Goal: Transaction & Acquisition: Purchase product/service

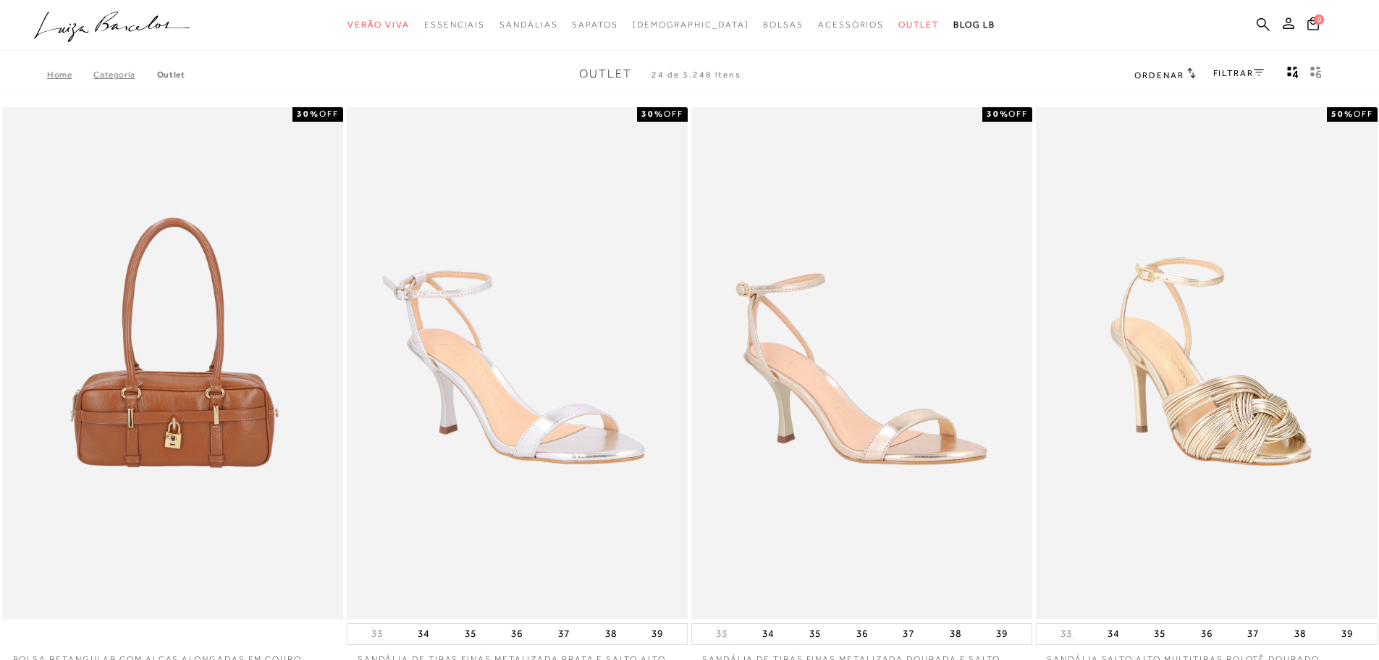
click at [1230, 66] on div "FILTRAR" at bounding box center [1239, 74] width 51 height 19
click at [1227, 78] on div "FILTRAR" at bounding box center [1239, 74] width 51 height 19
click at [1235, 75] on link "FILTRAR" at bounding box center [1239, 73] width 51 height 10
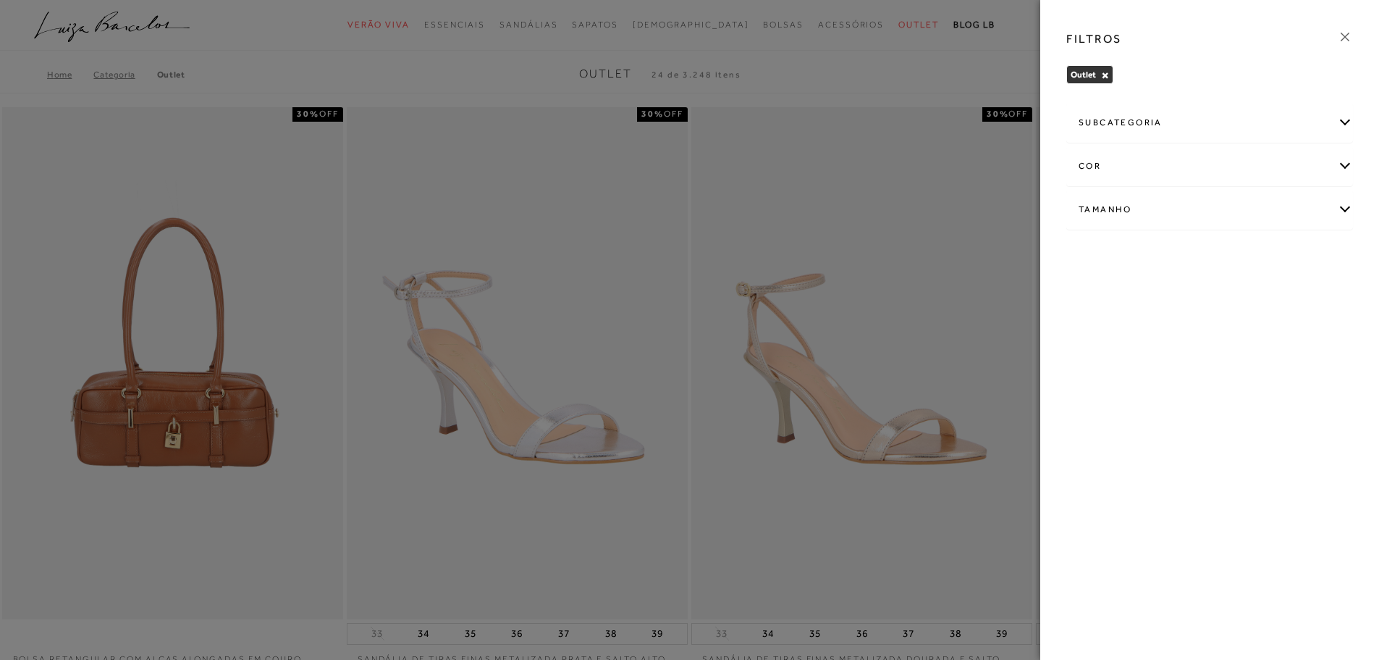
click at [1228, 125] on div "subcategoria" at bounding box center [1209, 123] width 285 height 38
click at [1111, 255] on div "Tamanho" at bounding box center [1209, 249] width 285 height 38
click at [1313, 333] on span "35" at bounding box center [1306, 333] width 21 height 11
click at [1307, 333] on input "35" at bounding box center [1299, 336] width 14 height 14
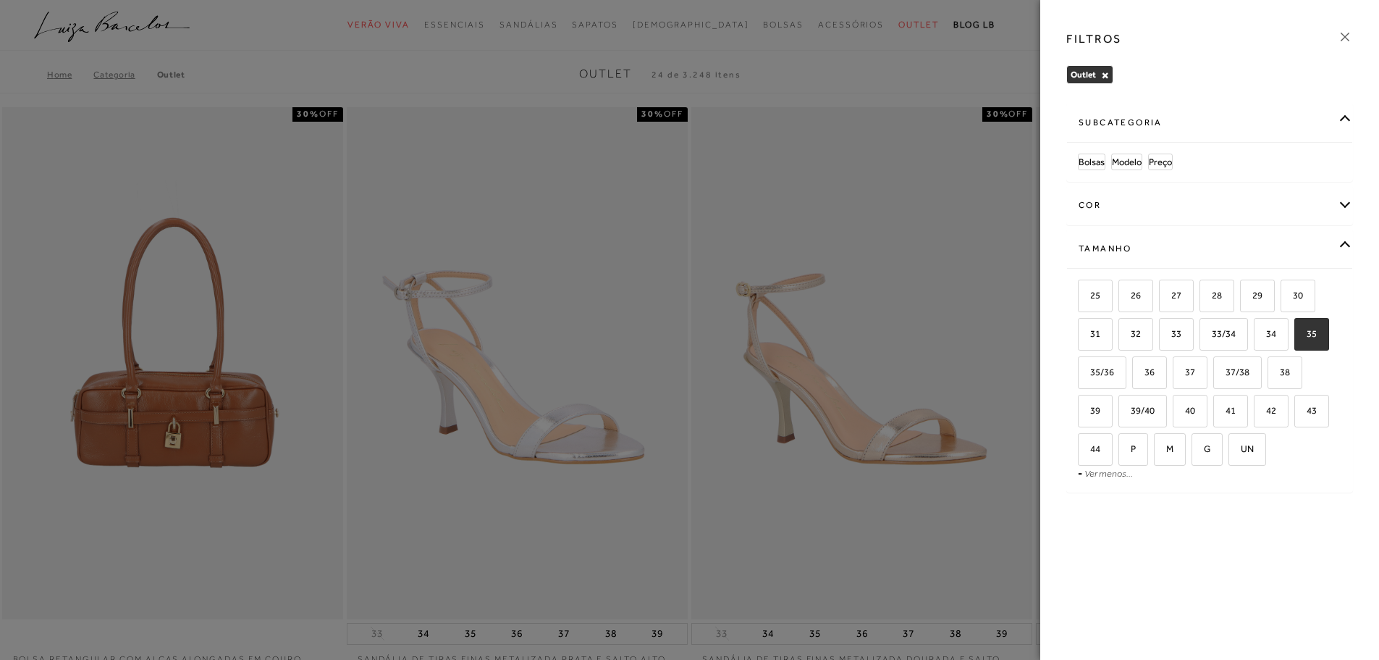
checkbox input "true"
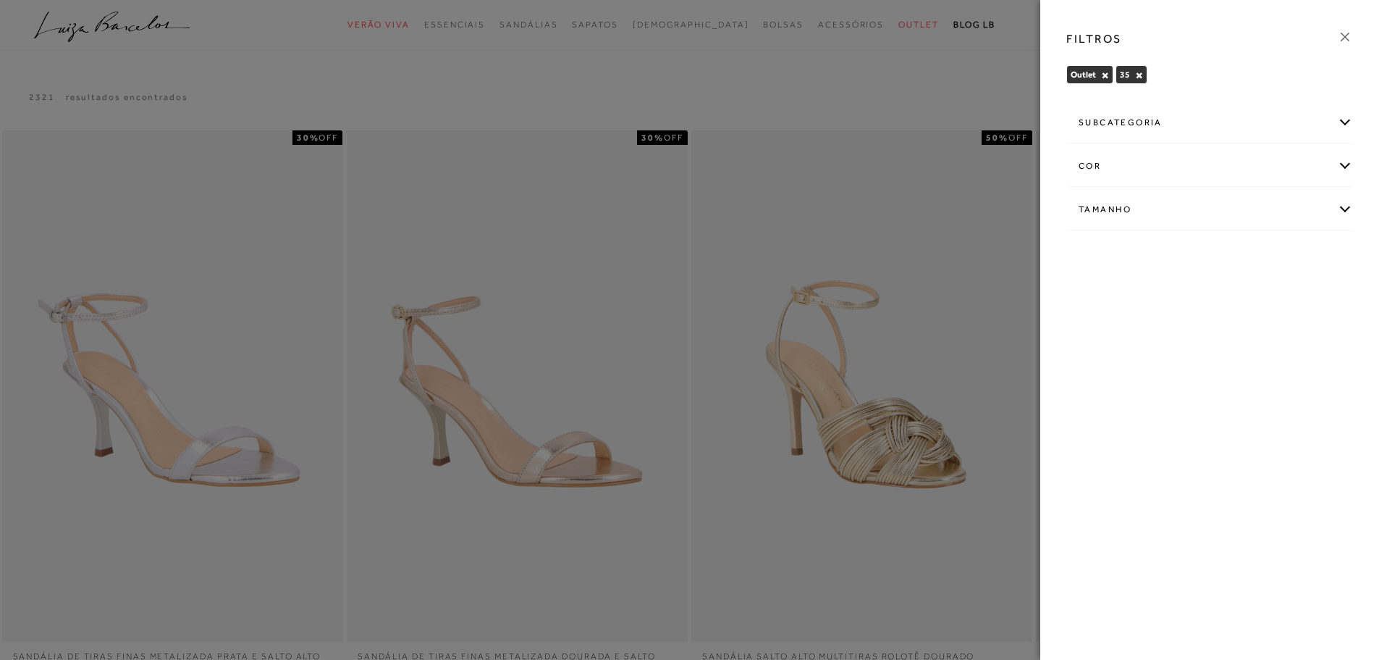
click at [1345, 39] on icon at bounding box center [1345, 37] width 16 height 16
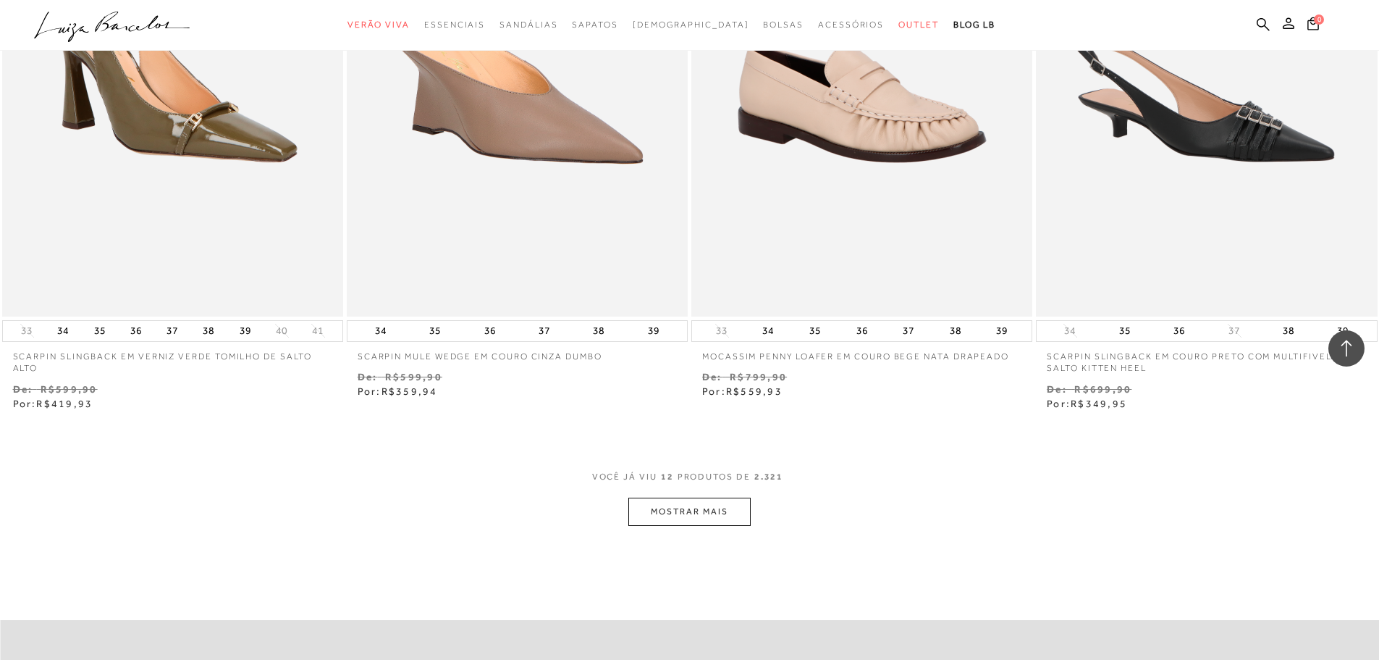
scroll to position [1738, 0]
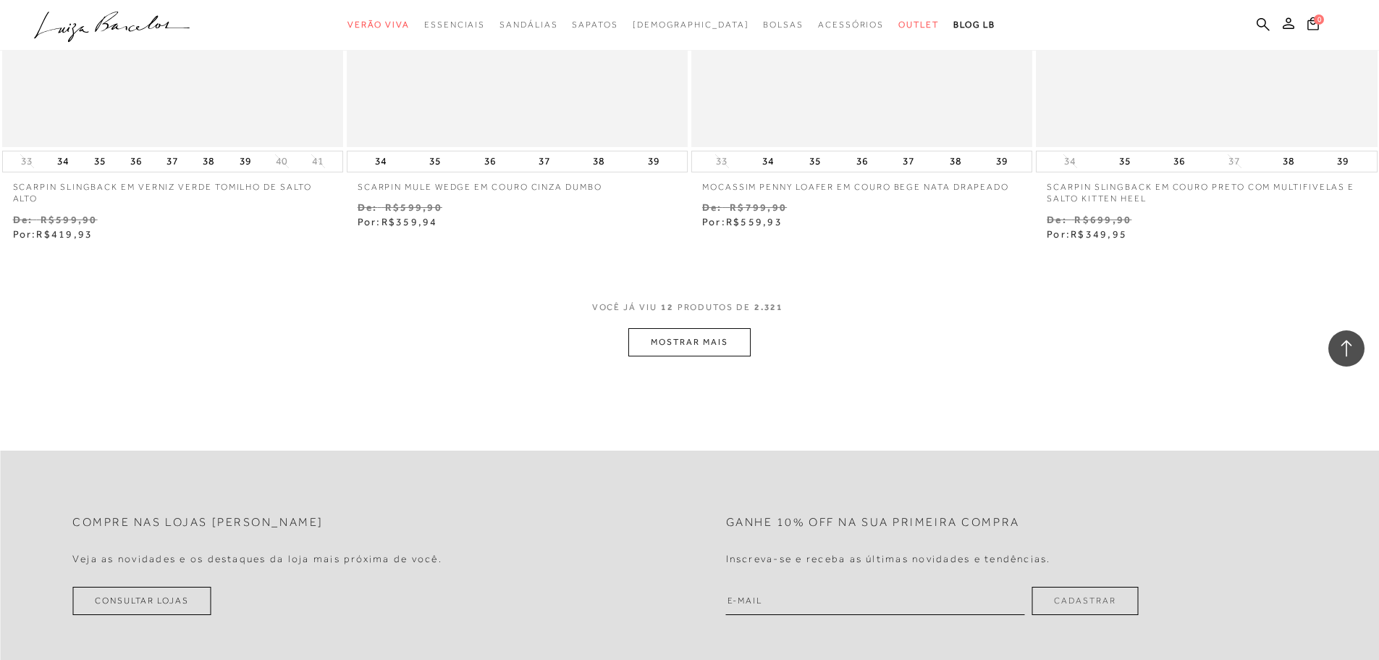
click at [668, 345] on button "MOSTRAR MAIS" at bounding box center [689, 342] width 122 height 28
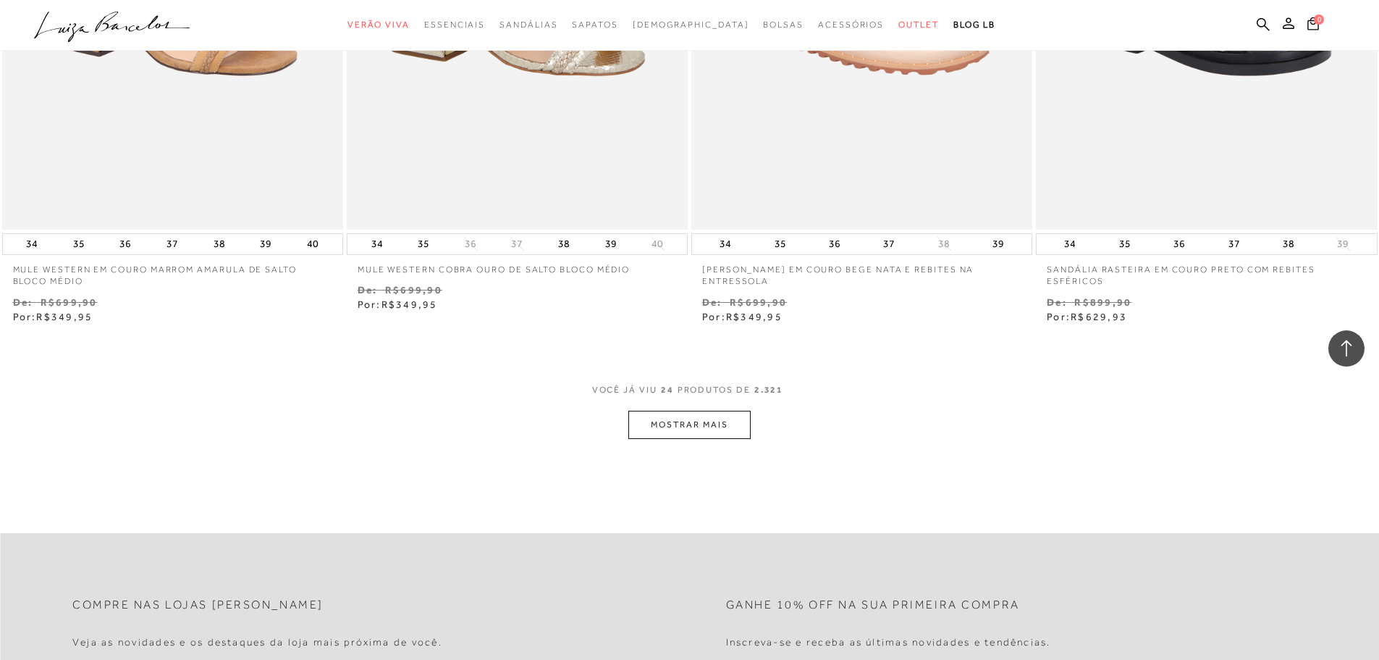
scroll to position [3693, 0]
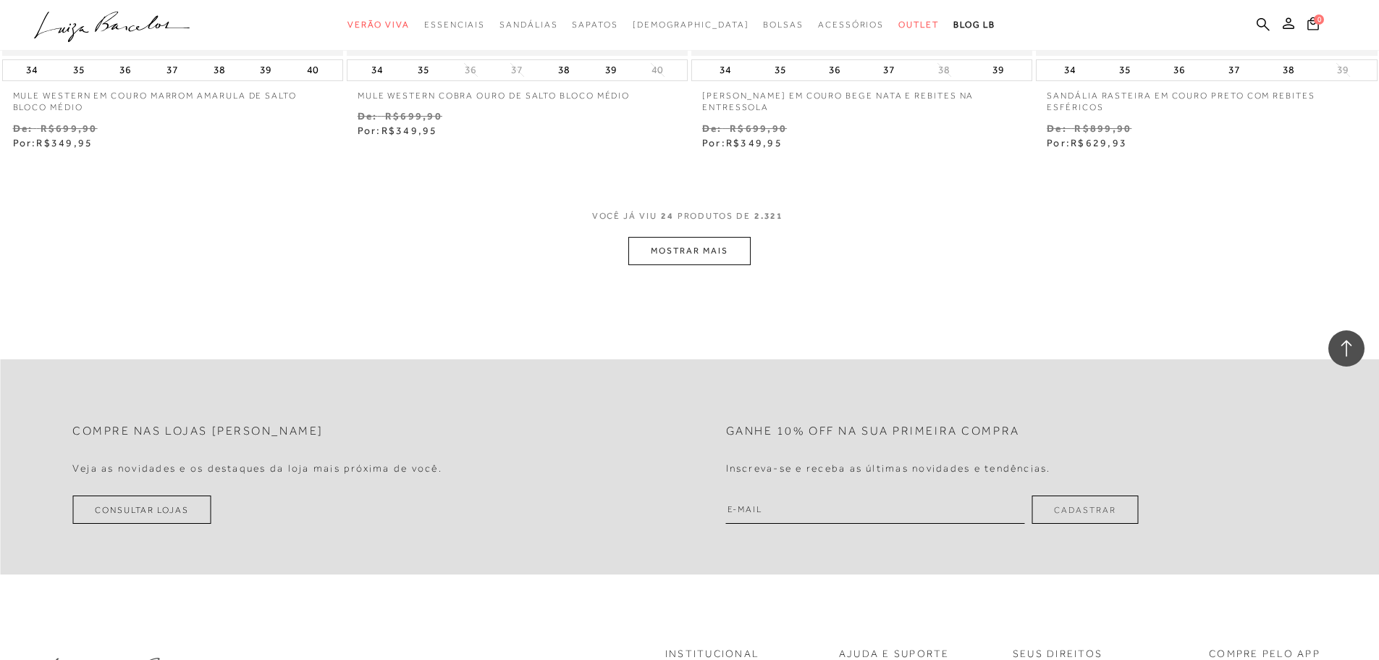
click at [652, 257] on button "MOSTRAR MAIS" at bounding box center [689, 251] width 122 height 28
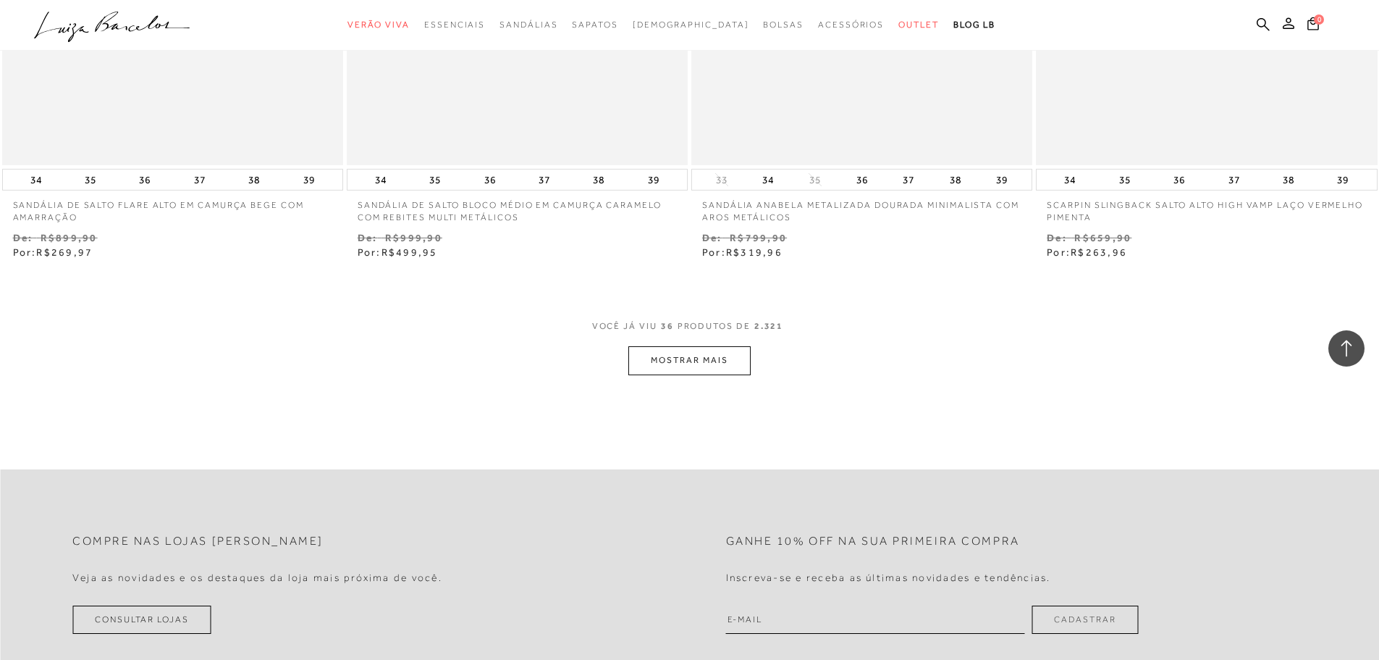
scroll to position [5361, 0]
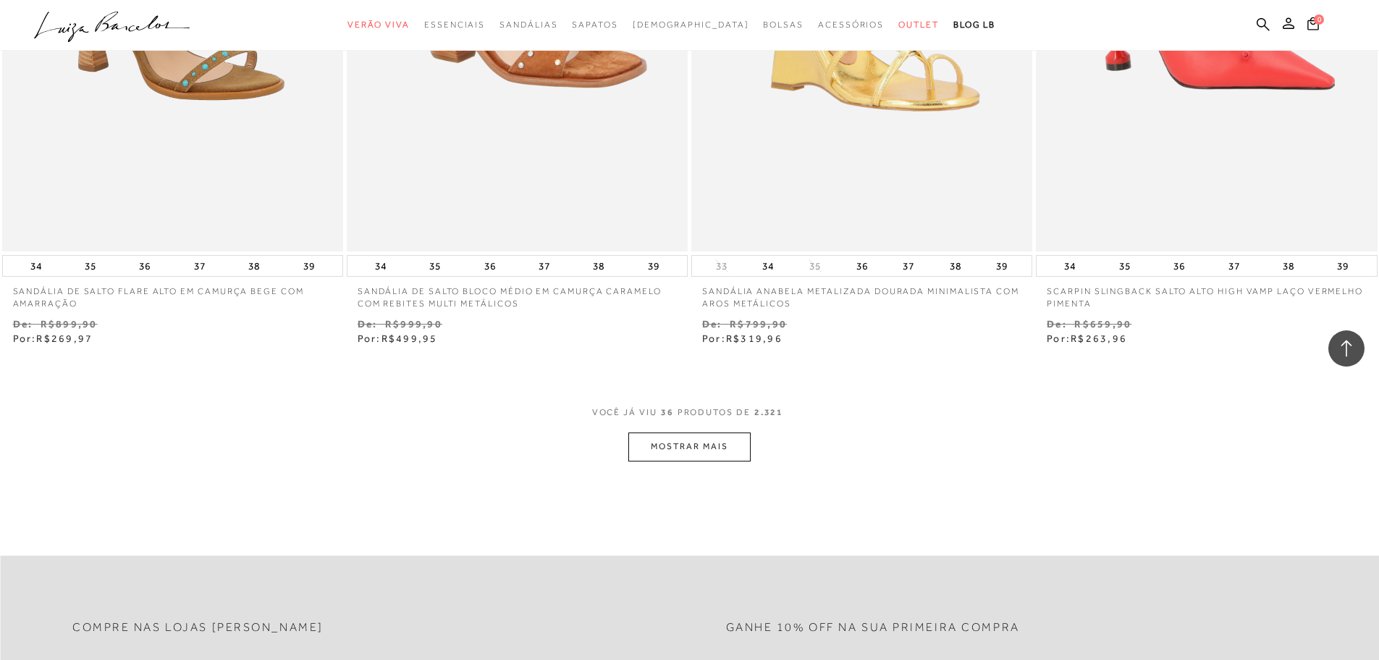
click at [723, 453] on button "MOSTRAR MAIS" at bounding box center [689, 446] width 122 height 28
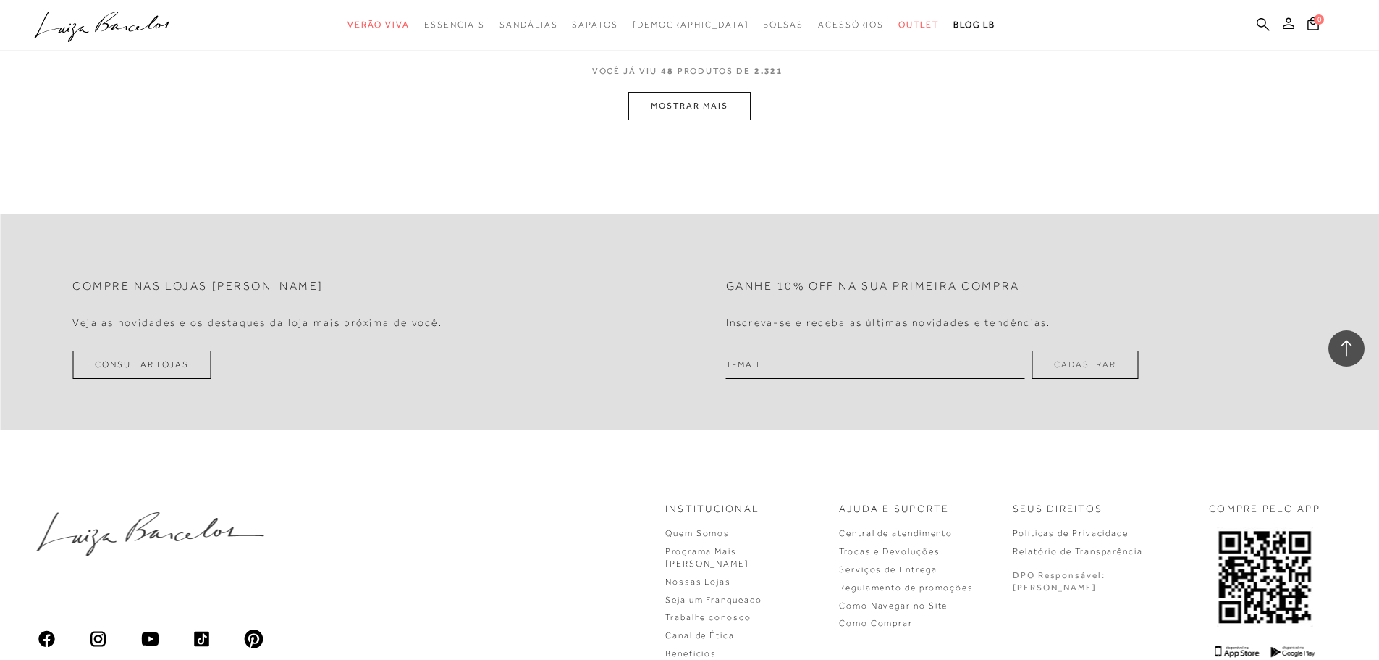
scroll to position [7659, 0]
